Goal: Task Accomplishment & Management: Manage account settings

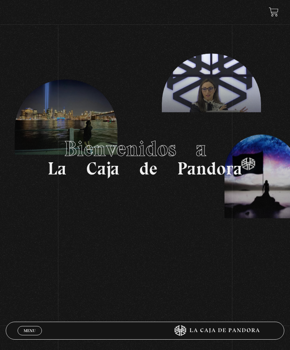
click at [22, 327] on link "Menu Cerrar" at bounding box center [30, 330] width 24 height 9
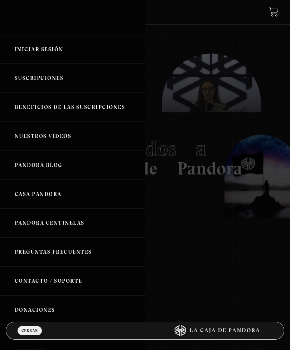
click at [43, 49] on link "Iniciar Sesión" at bounding box center [72, 49] width 145 height 29
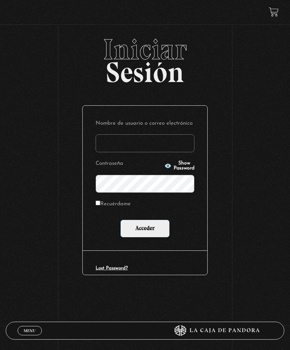
type input "geldali@gmail.com"
click at [145, 230] on input "Acceder" at bounding box center [144, 229] width 49 height 18
click at [150, 235] on input "Acceder" at bounding box center [144, 229] width 49 height 18
click at [151, 230] on input "Acceder" at bounding box center [144, 229] width 49 height 18
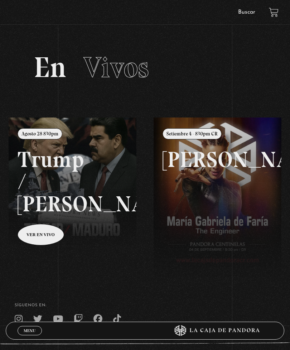
click at [30, 331] on span "Menu" at bounding box center [30, 331] width 12 height 4
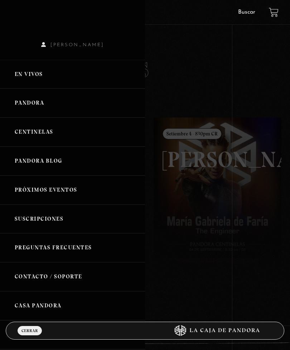
click at [39, 134] on link "Centinelas" at bounding box center [72, 132] width 145 height 29
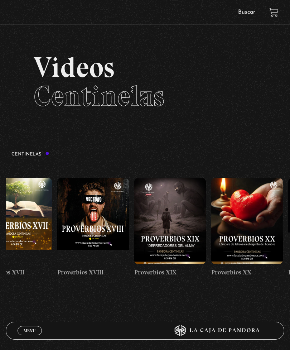
scroll to position [0, 1491]
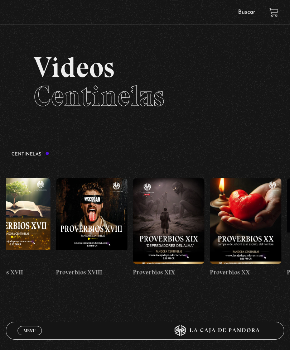
click at [242, 229] on figure at bounding box center [246, 221] width 72 height 86
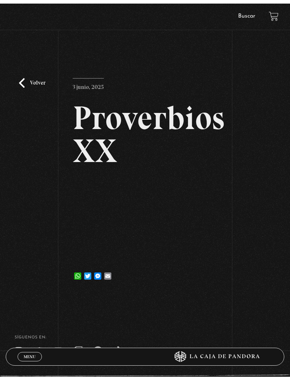
scroll to position [7, 0]
